Goal: Information Seeking & Learning: Learn about a topic

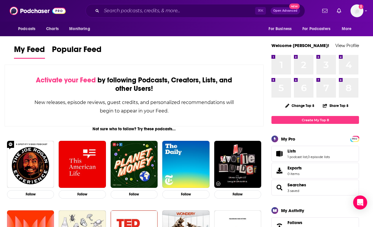
click at [139, 79] on div "Activate your Feed by following Podcasts, Creators, Lists, and other Users!" at bounding box center [134, 84] width 200 height 17
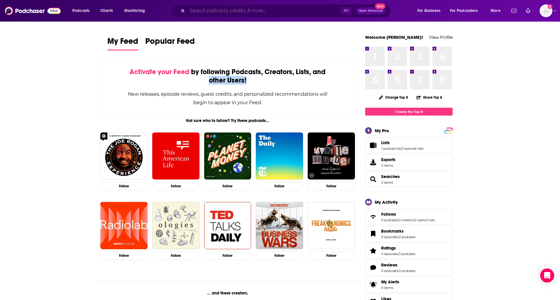
click at [254, 11] on input "Search podcasts, credits, & more..." at bounding box center [263, 10] width 153 height 9
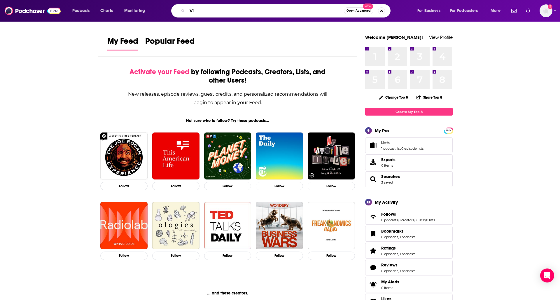
type input "V"
type input "Call Her Daddy"
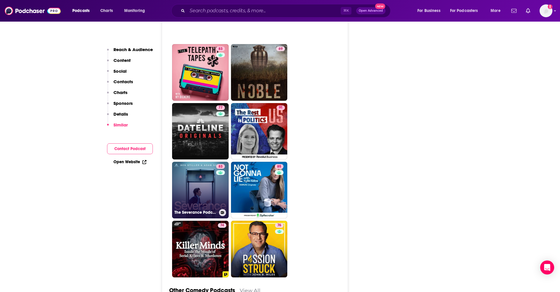
scroll to position [1829, 0]
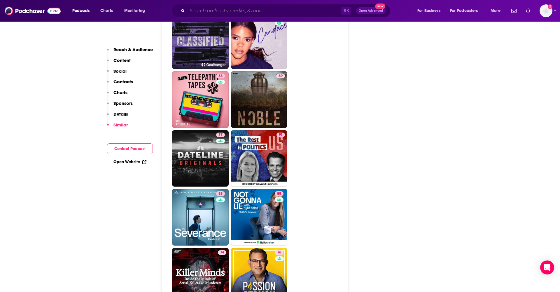
click at [215, 9] on input "Search podcasts, credits, & more..." at bounding box center [263, 10] width 153 height 9
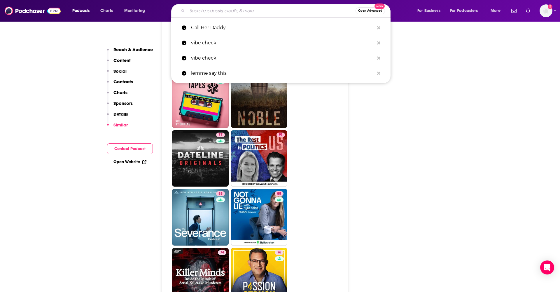
click at [215, 13] on input "Search podcasts, credits, & more..." at bounding box center [271, 10] width 168 height 9
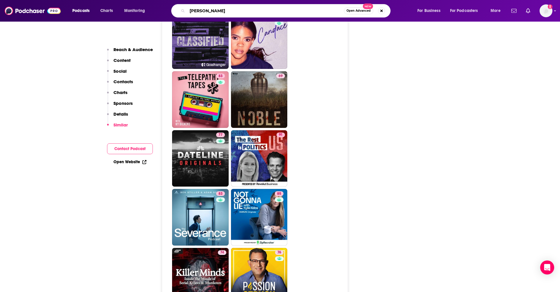
type input "Kendall Jenner"
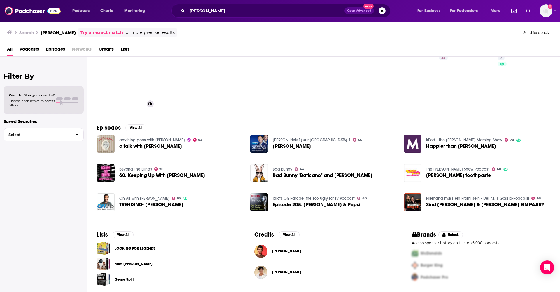
scroll to position [21, 0]
click at [281, 236] on button "View All" at bounding box center [289, 234] width 21 height 7
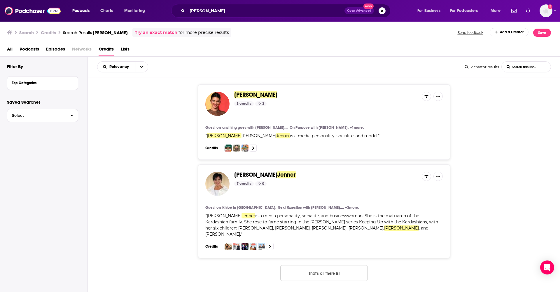
click at [242, 92] on span "Kendall Jenner" at bounding box center [255, 94] width 43 height 7
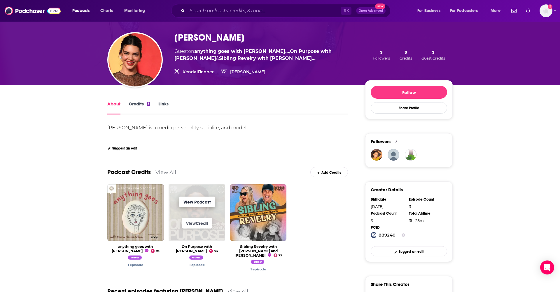
scroll to position [27, 0]
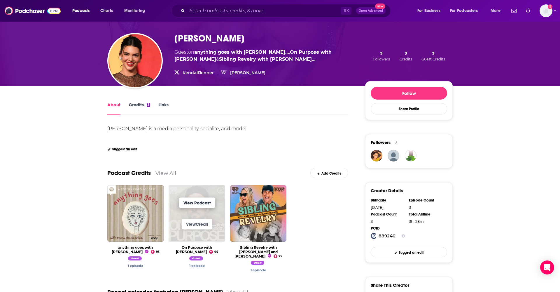
click at [204, 202] on link "View Podcast" at bounding box center [197, 202] width 36 height 11
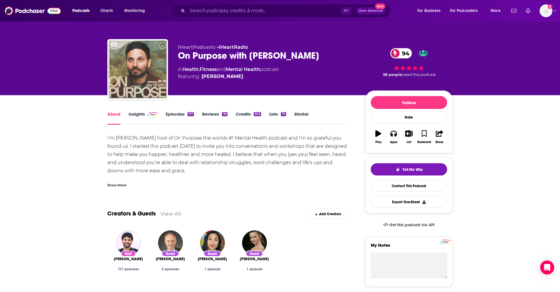
click at [184, 117] on link "Episodes 717" at bounding box center [180, 117] width 28 height 13
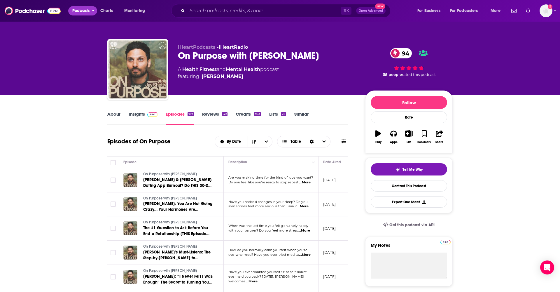
click at [90, 13] on button "Podcasts" at bounding box center [82, 10] width 29 height 9
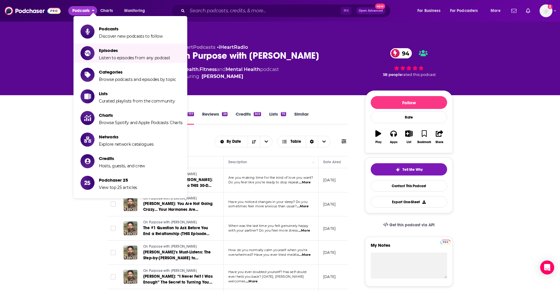
click at [41, 7] on img at bounding box center [33, 10] width 56 height 11
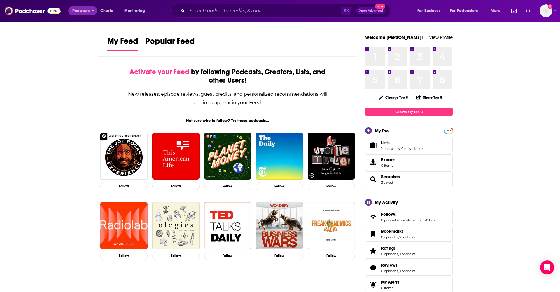
click at [88, 10] on span "Podcasts" at bounding box center [80, 11] width 17 height 8
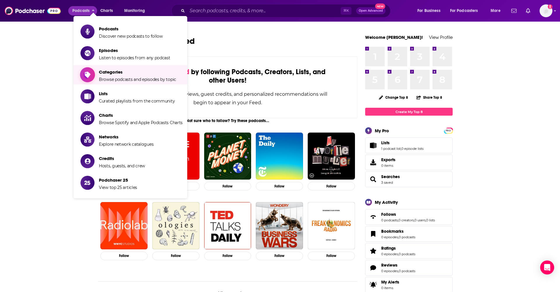
click at [109, 71] on span "Categories" at bounding box center [137, 72] width 77 height 6
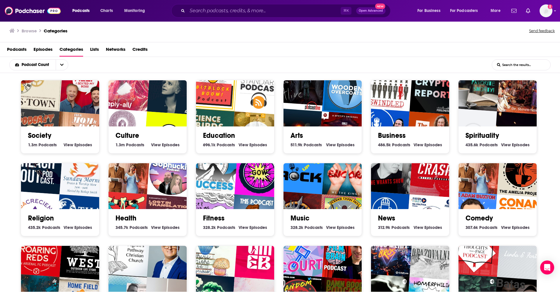
click at [533, 67] on input "List Search Input" at bounding box center [521, 65] width 58 height 11
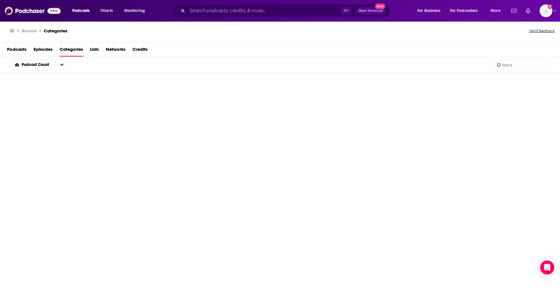
type input "beauty"
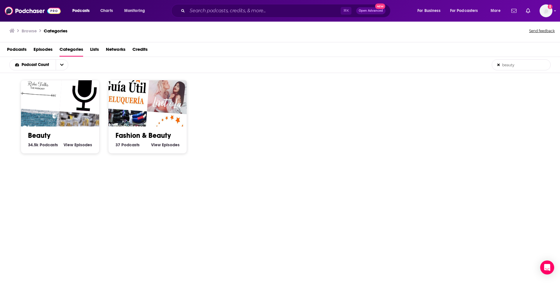
click at [81, 121] on img "Why Aroma Paradise Is Your One-Stop Shop for Premium Fragrances" at bounding box center [81, 136] width 50 height 50
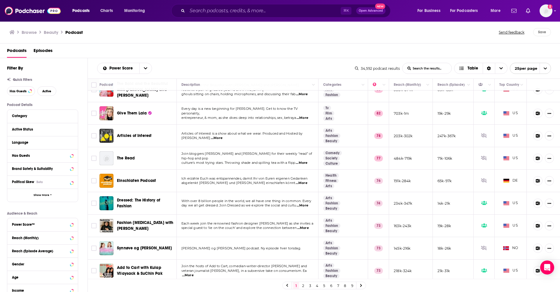
scroll to position [13, 0]
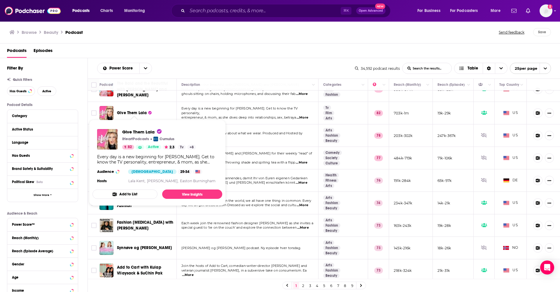
click at [136, 111] on span "Give Them Lala" at bounding box center [132, 112] width 30 height 5
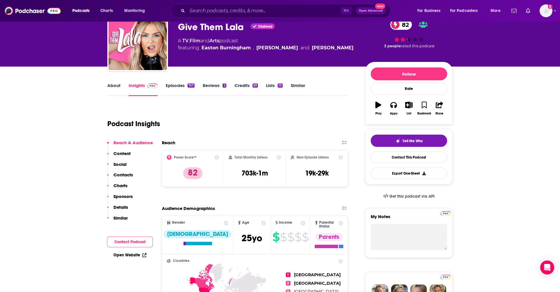
scroll to position [51, 0]
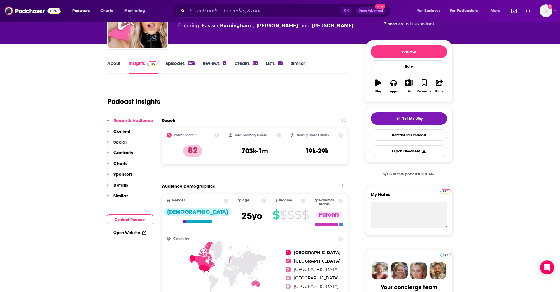
click at [174, 66] on link "Episodes 747" at bounding box center [180, 66] width 29 height 13
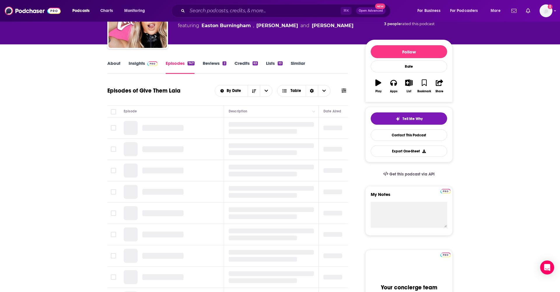
click at [174, 51] on div "iHeartPodcasts • Cumulus Give Them Lala Claimed 82 A TV , Film and Arts podcast…" at bounding box center [279, 19] width 345 height 63
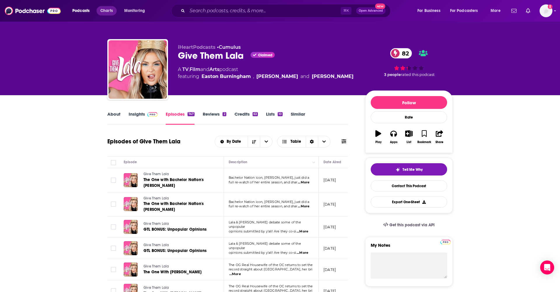
click at [107, 13] on span "Charts" at bounding box center [106, 11] width 13 height 8
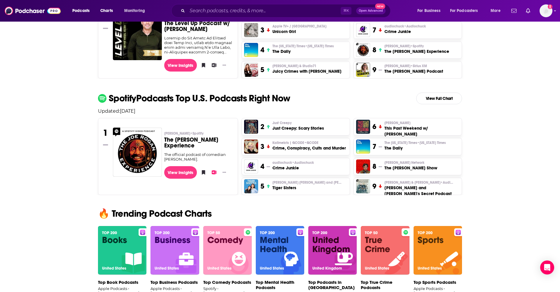
scroll to position [189, 0]
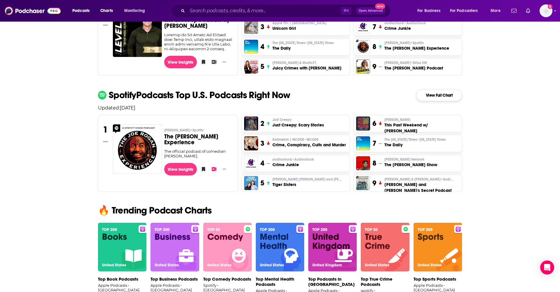
click at [432, 99] on link "View Full Chart" at bounding box center [439, 95] width 46 height 12
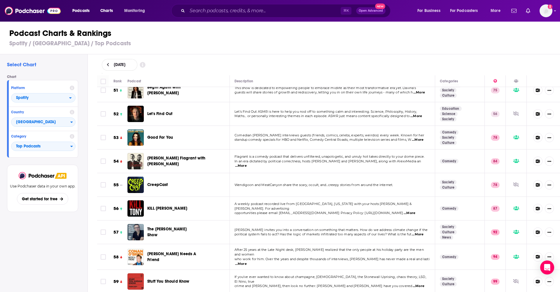
scroll to position [1203, 0]
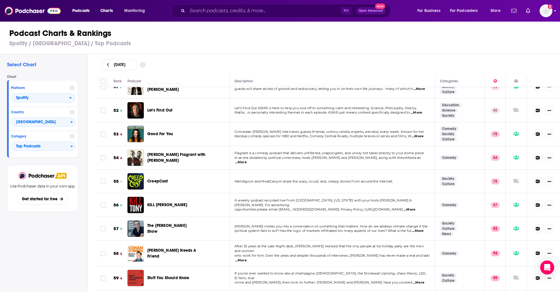
click at [550, 8] on icon "Add a profile image" at bounding box center [550, 6] width 5 height 5
click at [546, 14] on img "Logged in as camsdkc" at bounding box center [546, 10] width 13 height 13
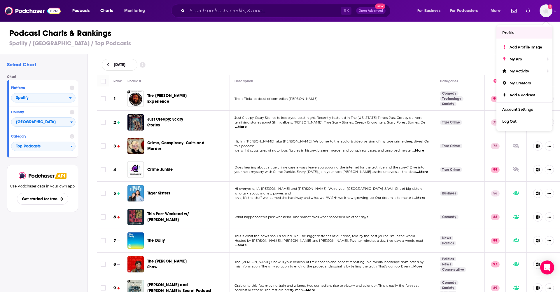
scroll to position [0, 0]
click at [69, 146] on span "Top Podcasts" at bounding box center [40, 146] width 59 height 10
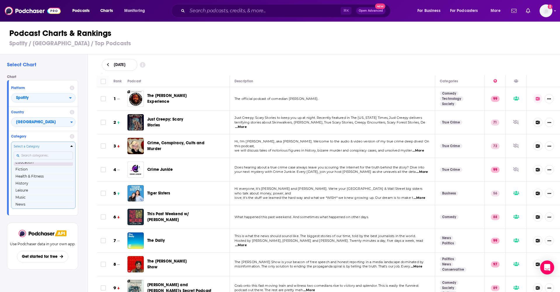
scroll to position [43, 0]
click at [38, 188] on button "Music" at bounding box center [43, 185] width 59 height 7
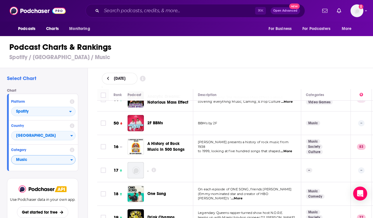
scroll to position [413, 0]
